Goal: Communication & Community: Answer question/provide support

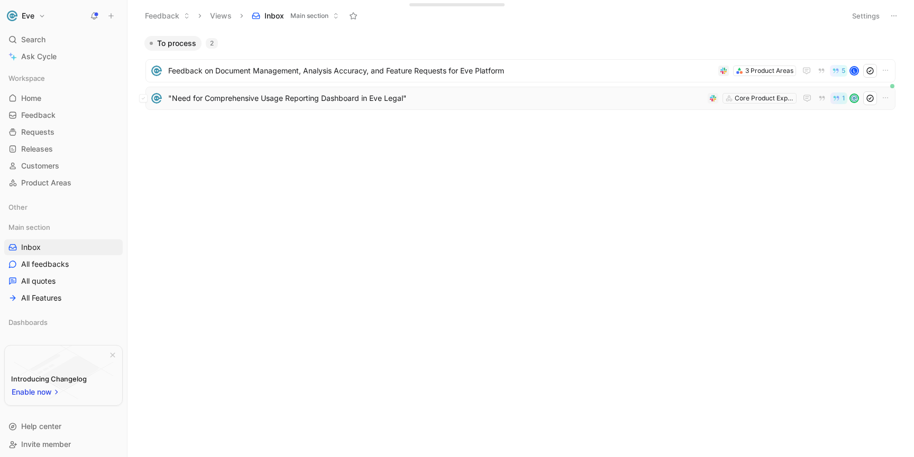
click at [279, 99] on span ""Need for Comprehensive Usage Reporting Dashboard in Eve Legal"" at bounding box center [435, 98] width 535 height 13
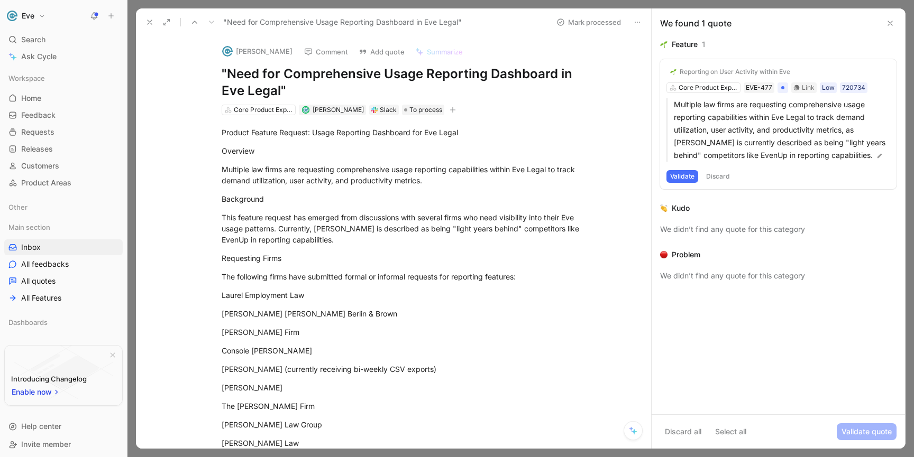
click at [237, 48] on button "[PERSON_NAME]" at bounding box center [257, 51] width 80 height 16
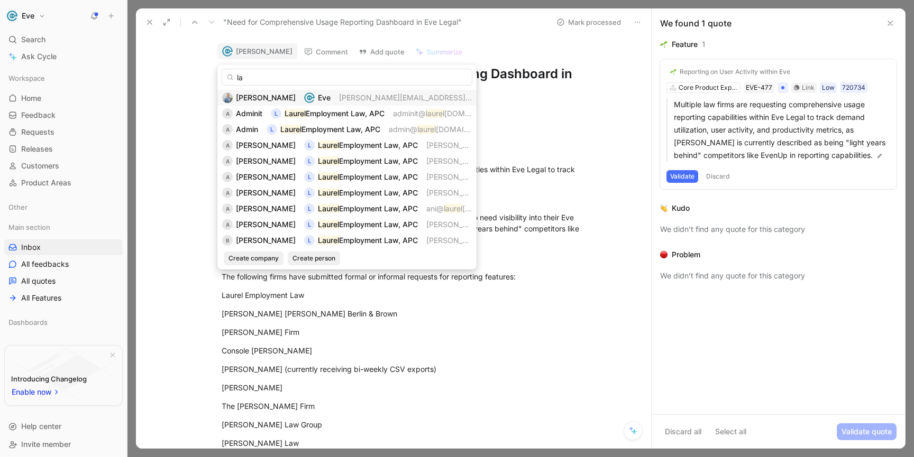
type input "l"
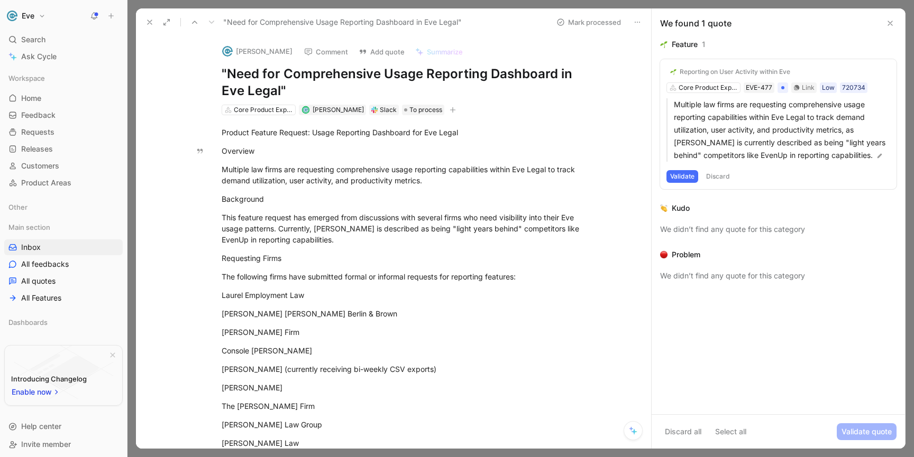
click at [251, 47] on button "[PERSON_NAME]" at bounding box center [257, 51] width 80 height 16
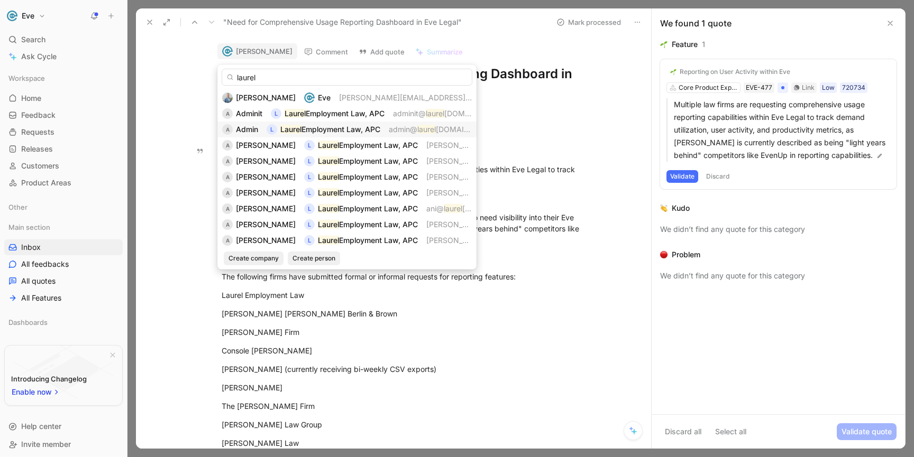
type input "laurel"
click at [311, 131] on span "Employment Law, APC" at bounding box center [340, 129] width 79 height 9
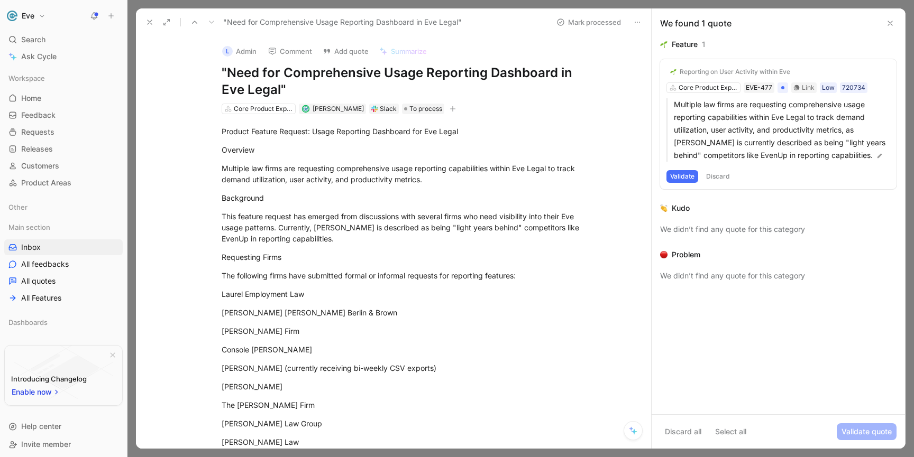
click at [686, 172] on button "Validate" at bounding box center [682, 176] width 32 height 13
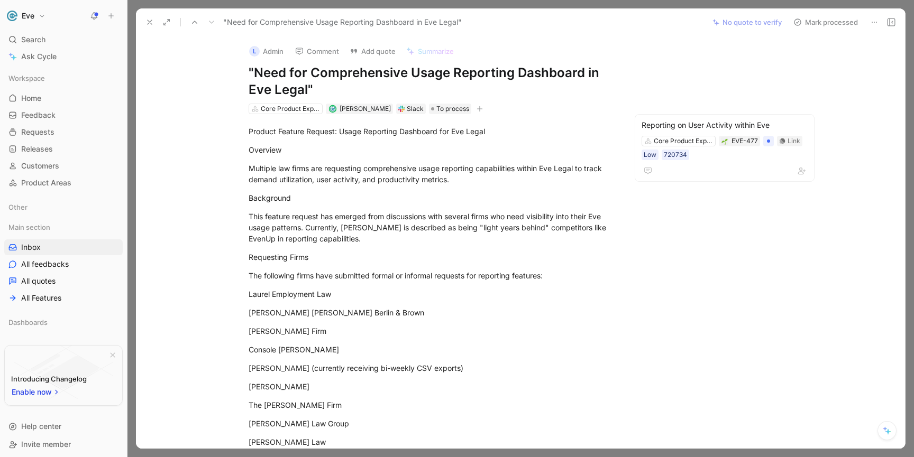
click at [313, 53] on button "Comment" at bounding box center [316, 51] width 53 height 15
click at [267, 50] on button "L Admin" at bounding box center [266, 51] width 44 height 16
click at [305, 53] on button "1" at bounding box center [302, 51] width 24 height 15
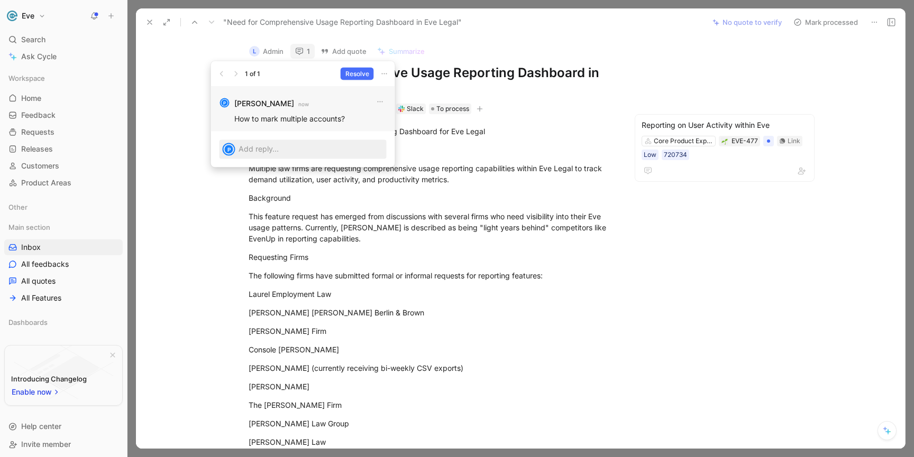
click at [340, 121] on p "How to mark multiple accounts?" at bounding box center [310, 118] width 152 height 11
click at [380, 103] on icon "button" at bounding box center [380, 102] width 8 height 8
click at [371, 123] on span "Edit" at bounding box center [368, 124] width 13 height 9
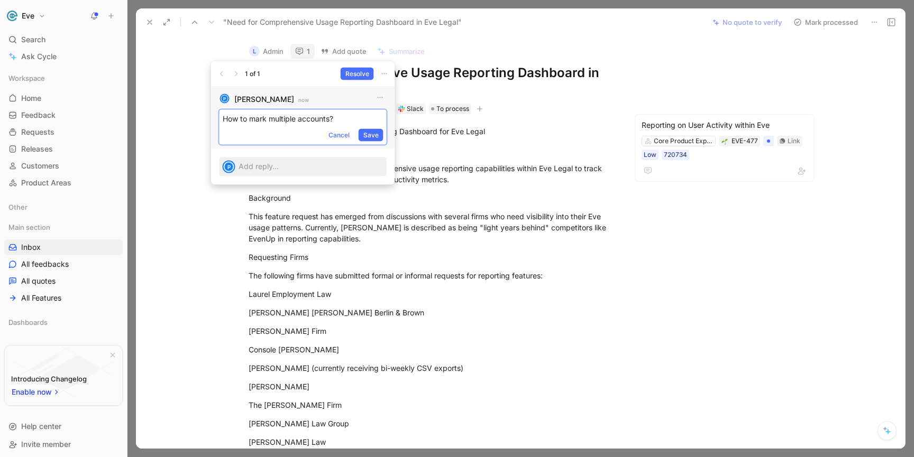
click at [333, 122] on p "How to mark multiple accounts?" at bounding box center [303, 118] width 161 height 11
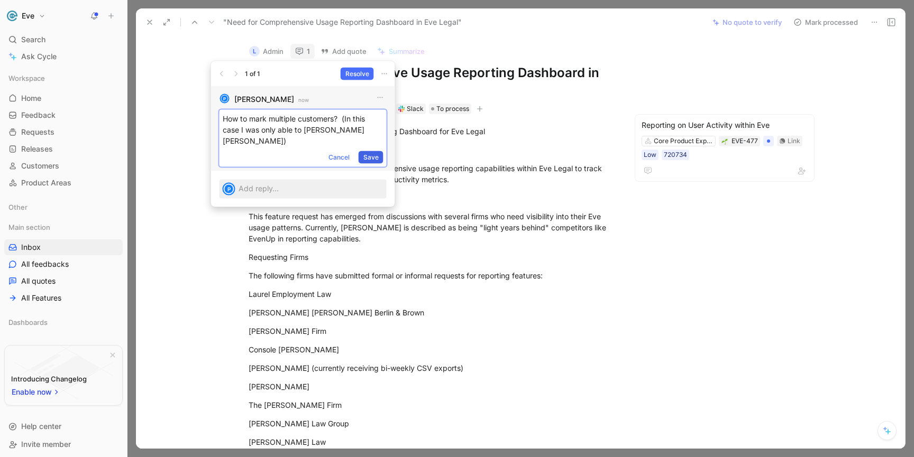
click at [379, 151] on button "Save" at bounding box center [371, 157] width 25 height 13
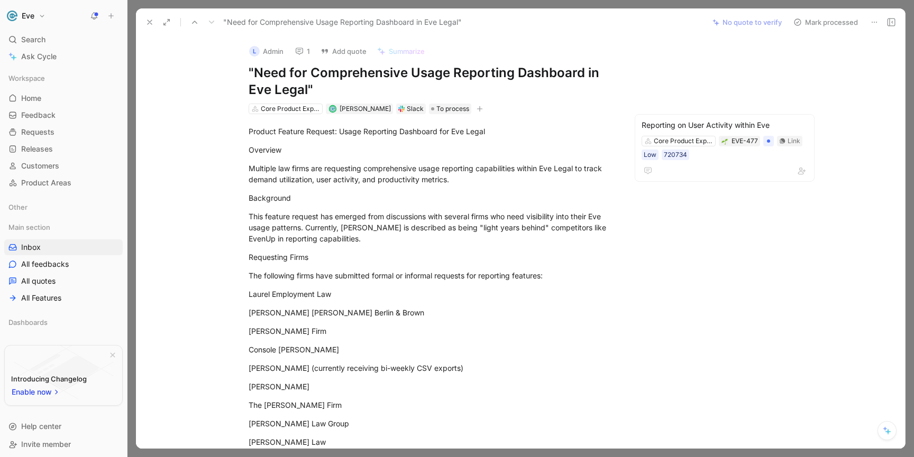
click at [150, 22] on use at bounding box center [150, 22] width 4 height 4
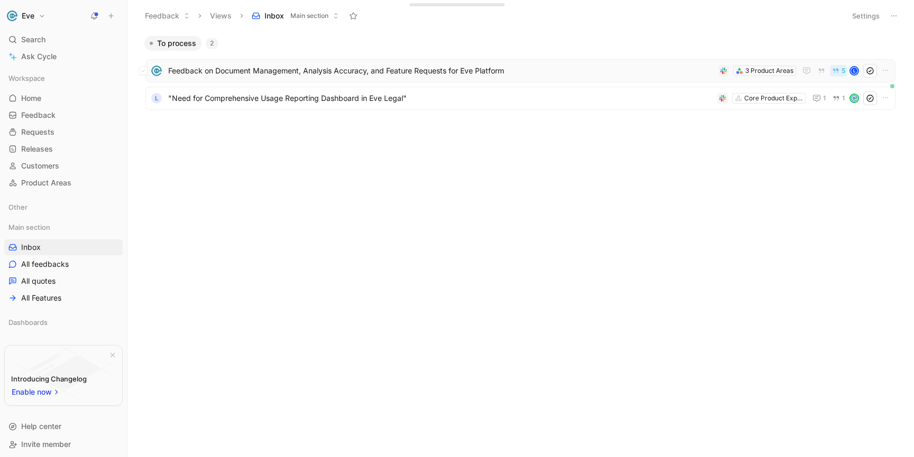
click at [348, 75] on span "Feedback on Document Management, Analysis Accuracy, and Feature Requests for Ev…" at bounding box center [441, 71] width 546 height 13
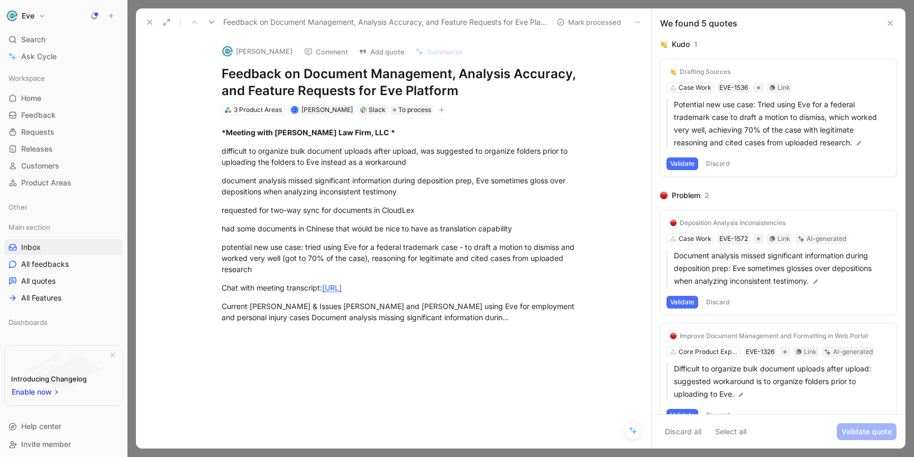
click at [151, 23] on icon at bounding box center [149, 22] width 8 height 8
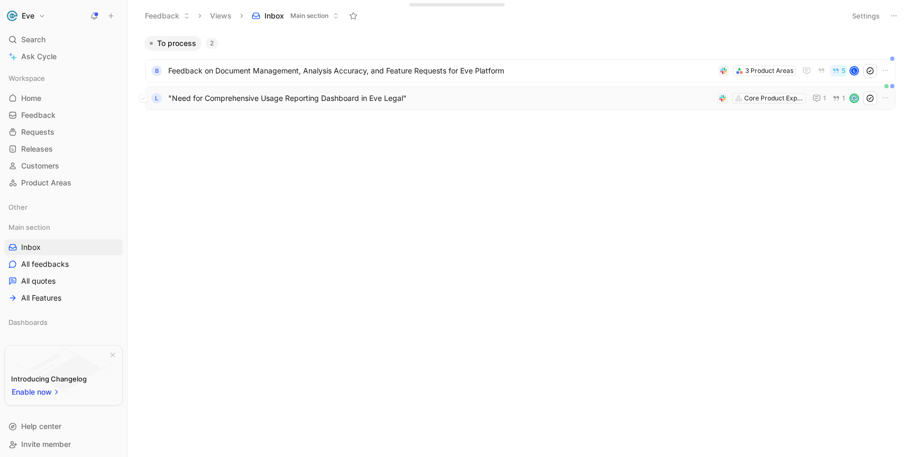
click at [276, 99] on span ""Need for Comprehensive Usage Reporting Dashboard in Eve Legal"" at bounding box center [440, 98] width 545 height 13
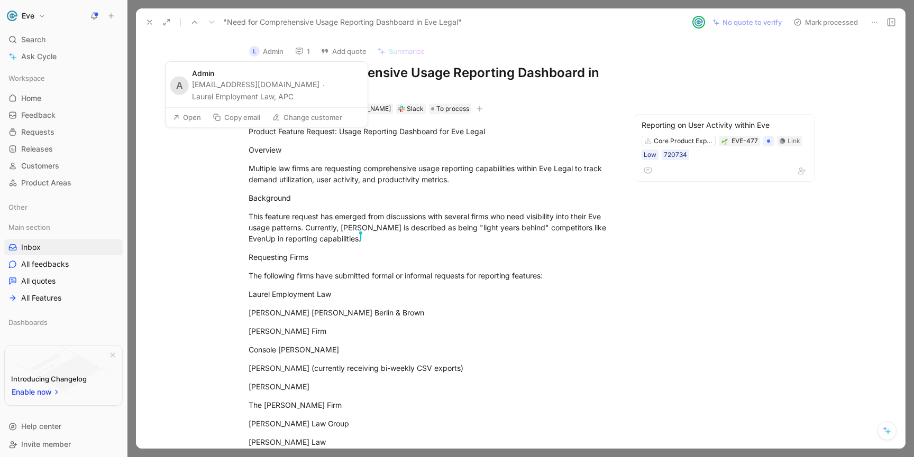
click at [194, 117] on button "Open" at bounding box center [187, 117] width 38 height 15
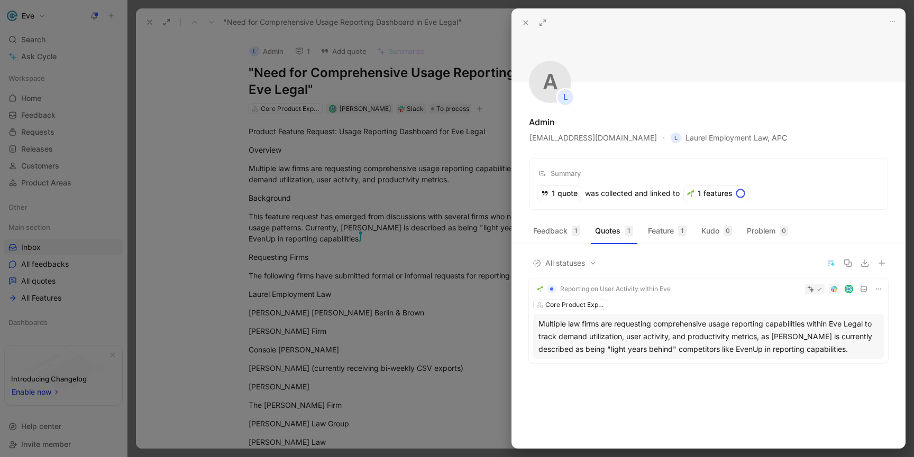
click at [418, 223] on div at bounding box center [457, 228] width 914 height 457
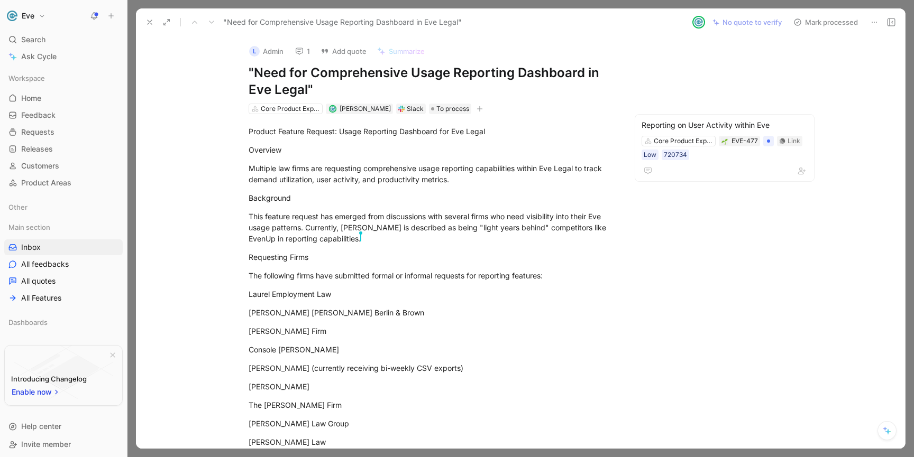
click at [873, 19] on icon at bounding box center [874, 22] width 8 height 8
click at [414, 42] on div "L Admin 1 Add quote Summarize" at bounding box center [429, 48] width 370 height 22
click at [148, 20] on icon at bounding box center [149, 22] width 8 height 8
